Goal: Check status: Check status

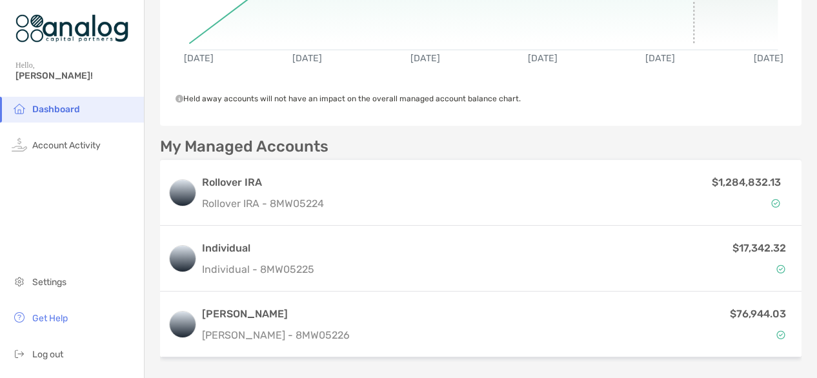
scroll to position [258, 0]
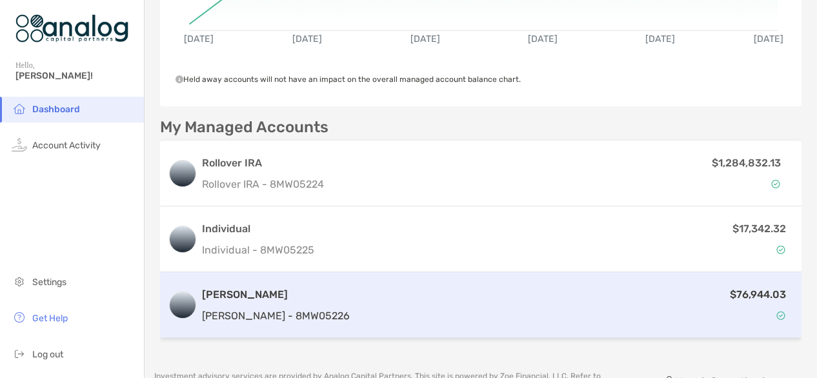
click at [741, 294] on p "$76,944.03" at bounding box center [758, 295] width 56 height 16
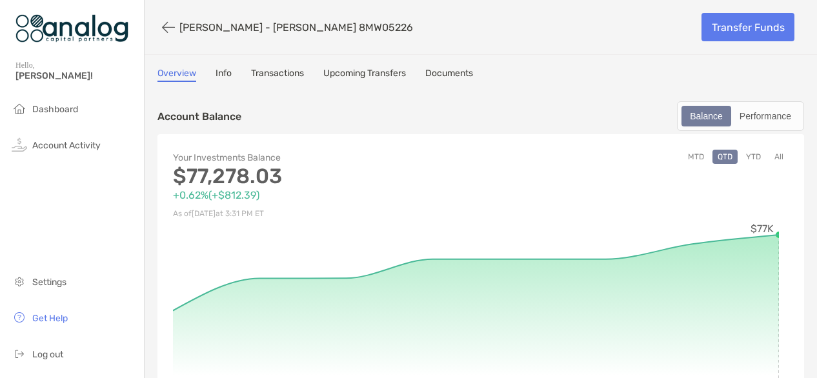
click at [744, 154] on button "YTD" at bounding box center [753, 157] width 25 height 14
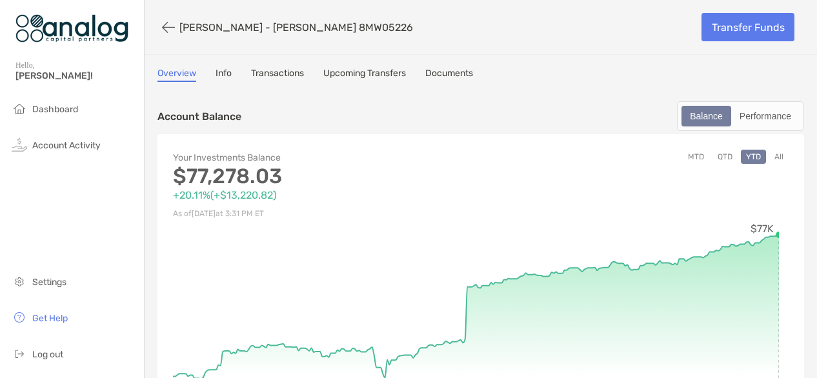
click at [713, 158] on button "QTD" at bounding box center [725, 157] width 25 height 14
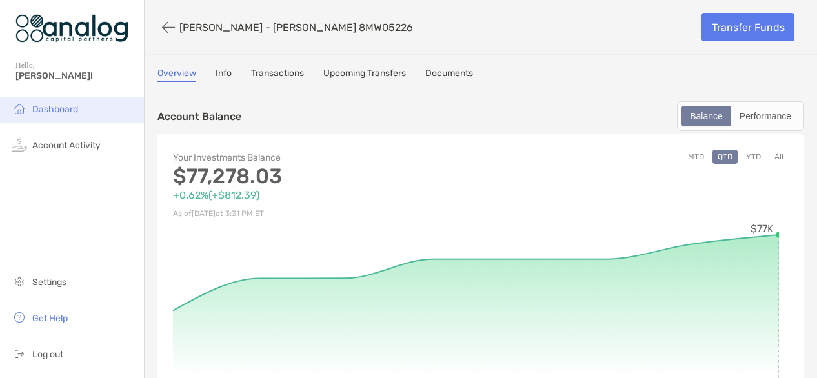
click at [65, 111] on span "Dashboard" at bounding box center [55, 109] width 46 height 11
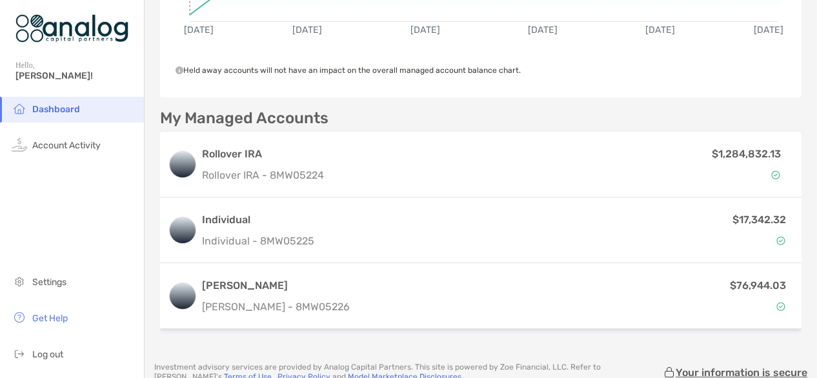
scroll to position [323, 0]
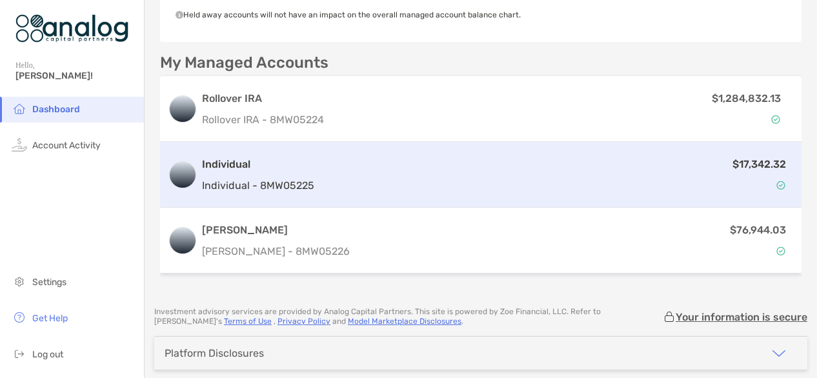
click at [762, 163] on p "$17,342.32" at bounding box center [760, 164] width 54 height 16
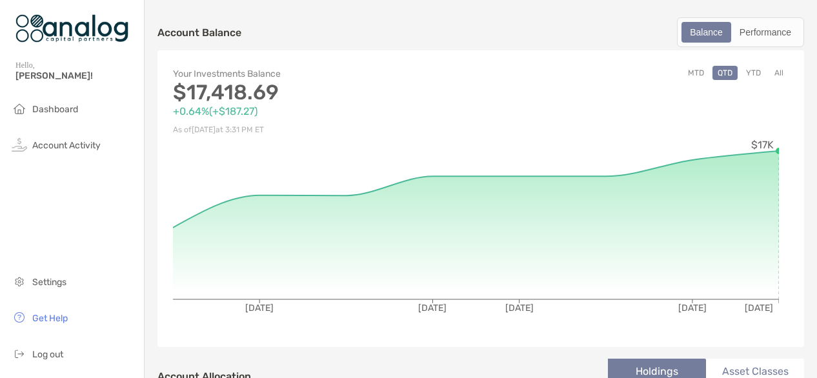
scroll to position [65, 0]
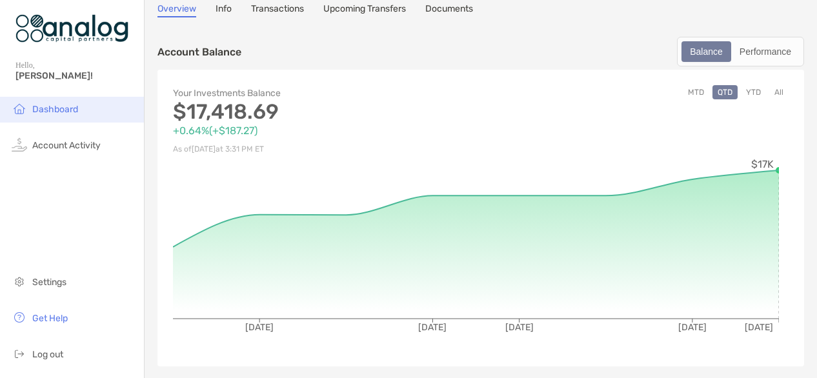
click at [70, 105] on span "Dashboard" at bounding box center [55, 109] width 46 height 11
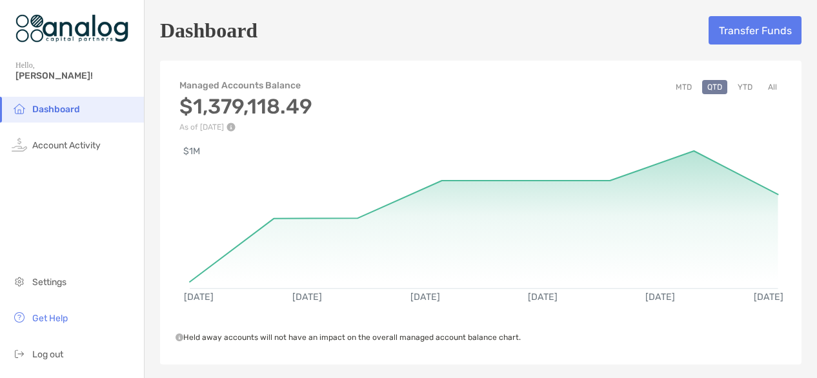
click at [55, 111] on span "Dashboard" at bounding box center [56, 109] width 48 height 11
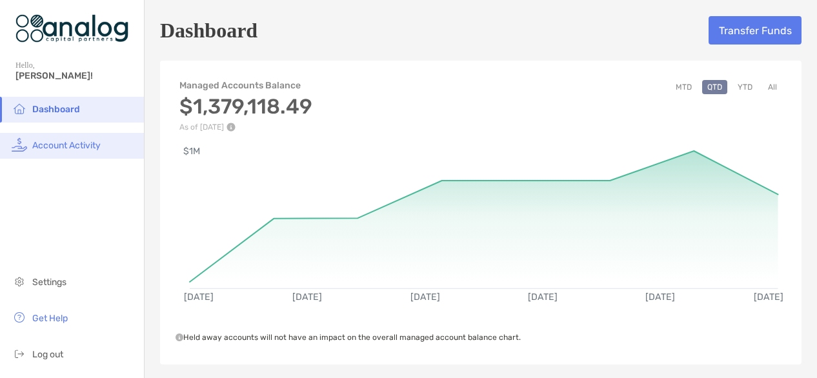
click at [57, 144] on span "Account Activity" at bounding box center [66, 145] width 68 height 11
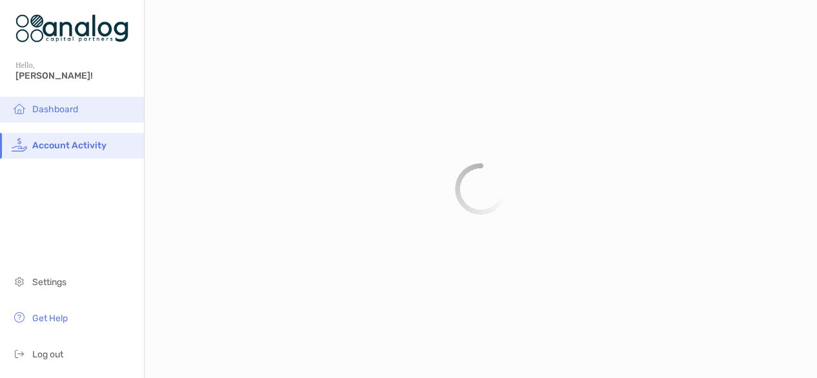
click at [57, 104] on span "Dashboard" at bounding box center [55, 109] width 46 height 11
